Goal: Task Accomplishment & Management: Use online tool/utility

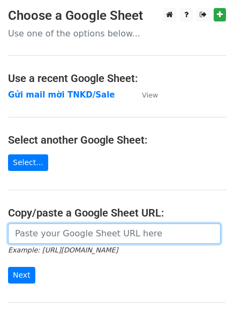
click at [59, 239] on input "url" at bounding box center [114, 233] width 213 height 20
paste input "https://docs.google.com/spreadsheets/d/1TtAizbGxqnDU64DPIErVZcve06-jb8T-hSU-B2z…"
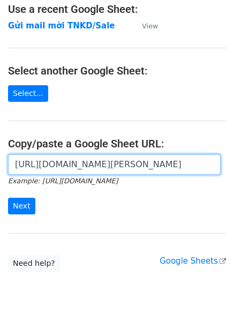
scroll to position [70, 0]
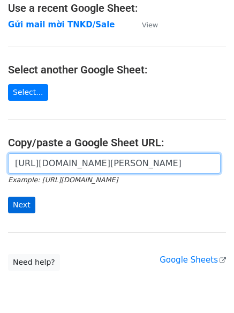
type input "https://docs.google.com/spreadsheets/d/1TtAizbGxqnDU64DPIErVZcve06-jb8T-hSU-B2z…"
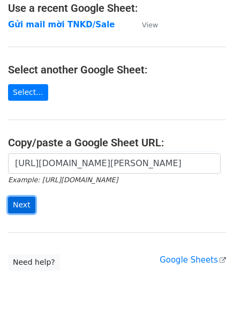
click at [15, 205] on input "Next" at bounding box center [21, 205] width 27 height 17
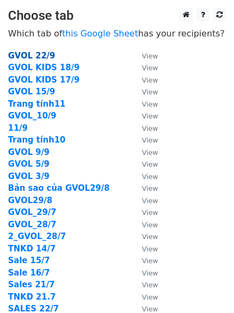
click at [28, 54] on strong "GVOL 22/9" at bounding box center [31, 56] width 47 height 10
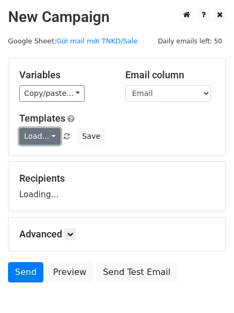
click at [34, 138] on link "Load..." at bounding box center [39, 136] width 41 height 17
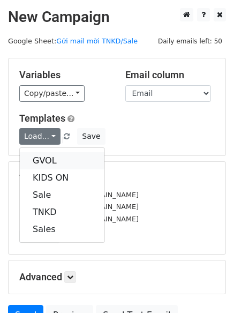
click at [41, 166] on link "GVOL" at bounding box center [62, 160] width 85 height 17
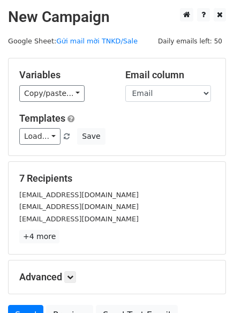
scroll to position [103, 0]
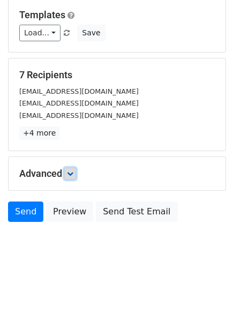
click at [73, 177] on link at bounding box center [70, 174] width 12 height 12
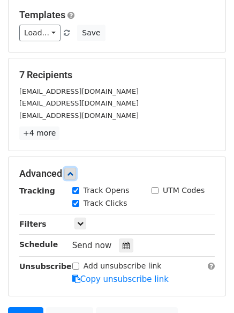
click at [73, 177] on link at bounding box center [70, 174] width 12 height 12
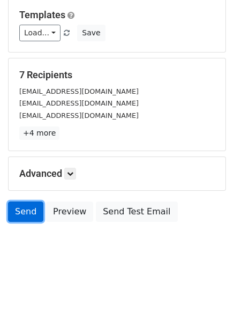
click at [36, 211] on link "Send" at bounding box center [25, 211] width 35 height 20
